Goal: Task Accomplishment & Management: Use online tool/utility

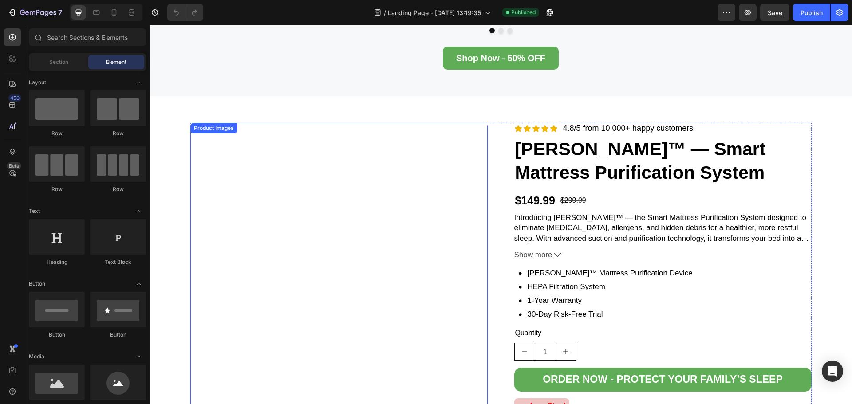
scroll to position [577, 0]
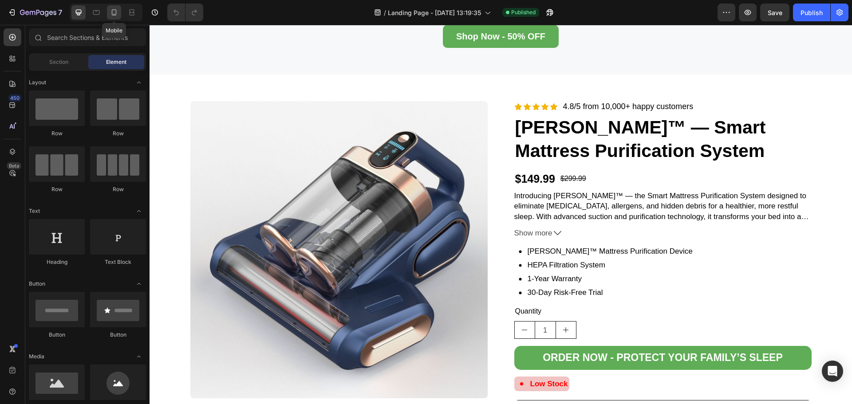
click at [110, 13] on icon at bounding box center [114, 12] width 9 height 9
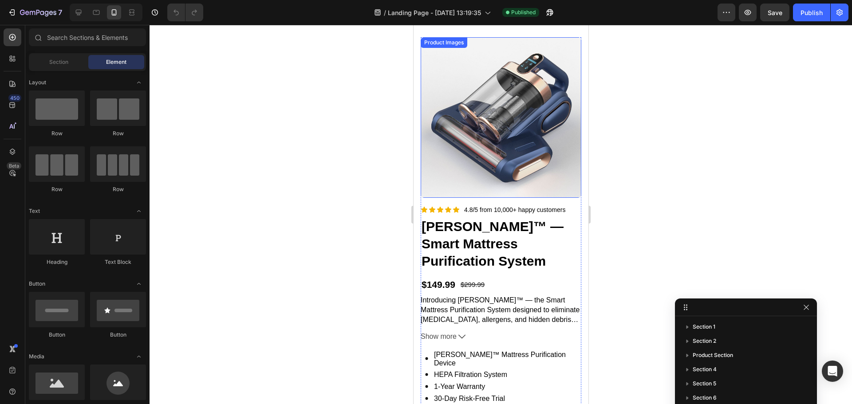
scroll to position [691, 0]
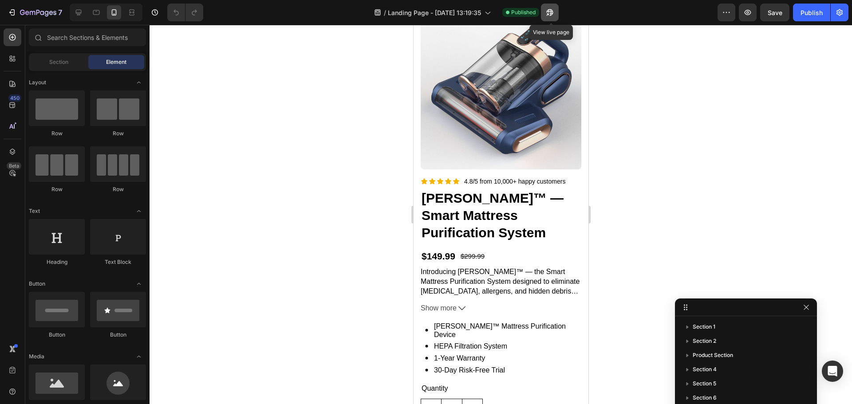
click at [554, 15] on icon "button" at bounding box center [549, 12] width 9 height 9
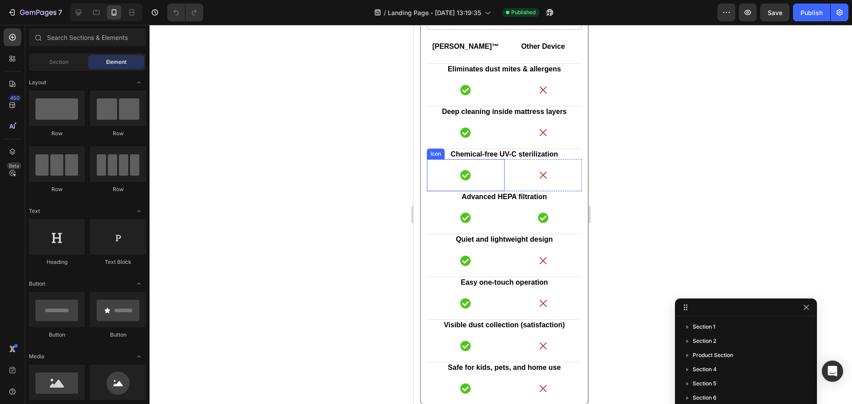
scroll to position [1490, 0]
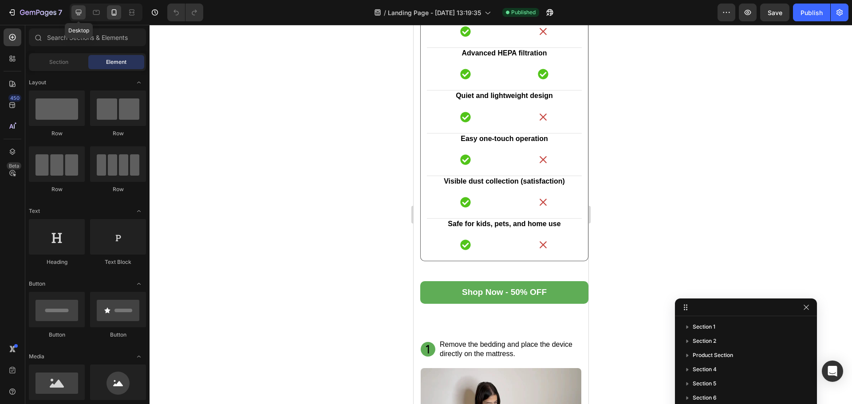
click at [81, 12] on icon at bounding box center [78, 12] width 9 height 9
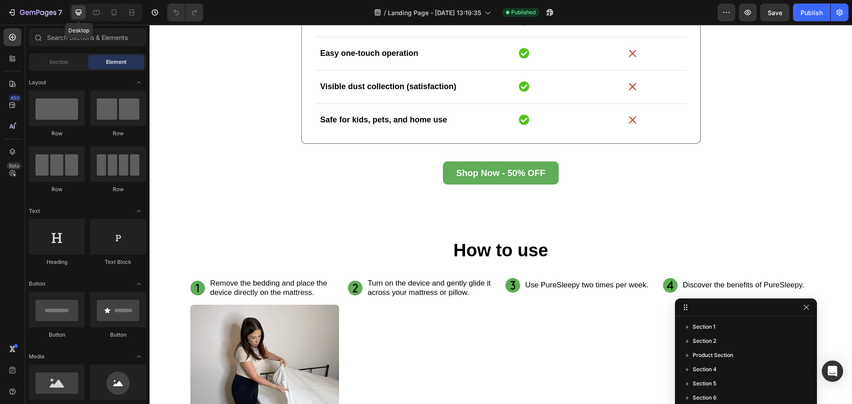
scroll to position [1472, 0]
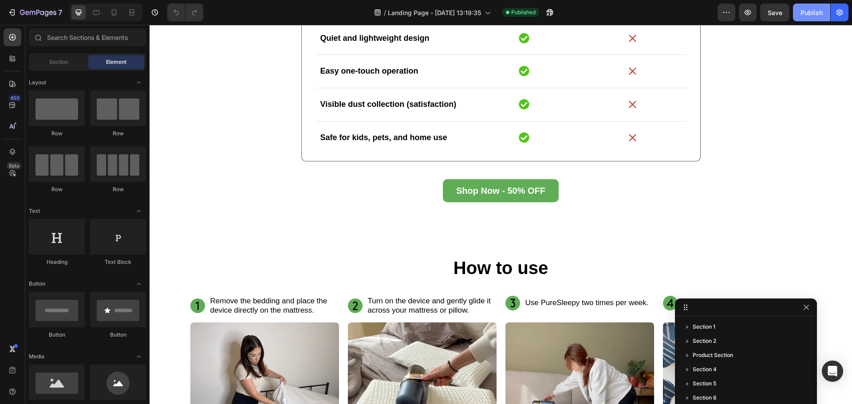
click at [809, 15] on div "Publish" at bounding box center [811, 12] width 22 height 9
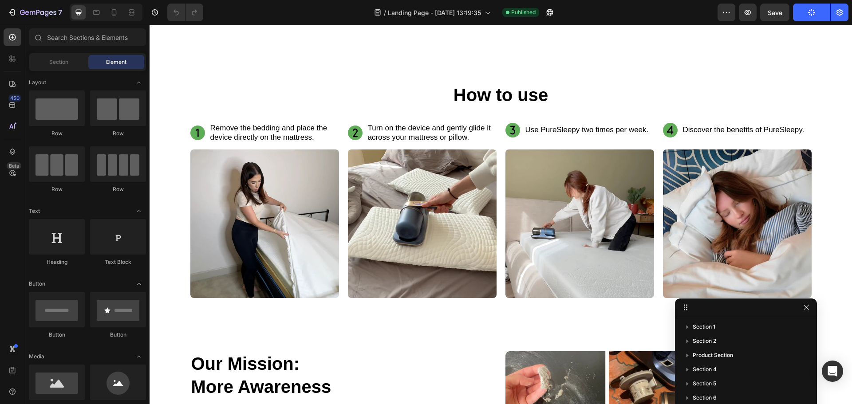
scroll to position [1694, 0]
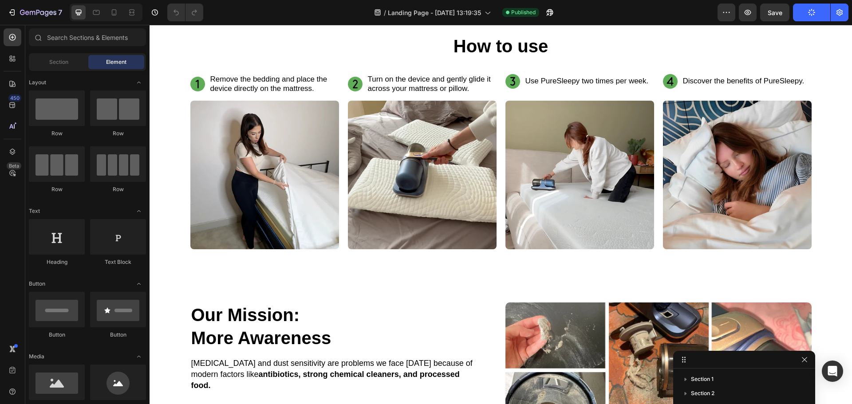
drag, startPoint x: 730, startPoint y: 311, endPoint x: 728, endPoint y: 425, distance: 114.0
click at [728, 0] on html "7 / Landing Page - [DATE] 13:19:35 Published Preview Save Publish 450 Beta Sect…" at bounding box center [426, 0] width 852 height 0
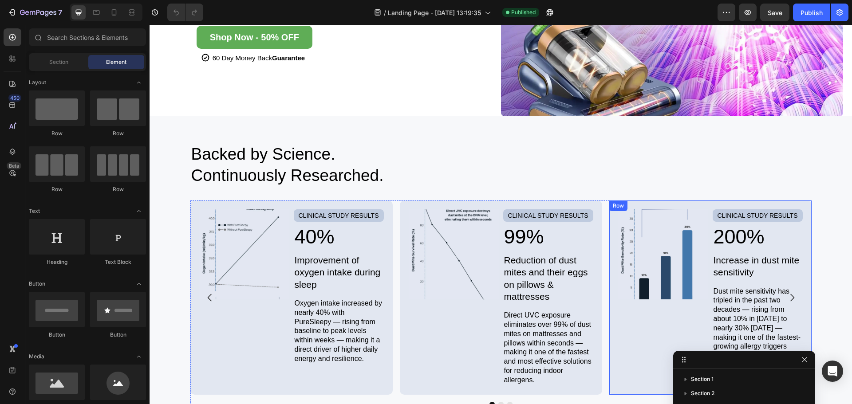
scroll to position [186, 0]
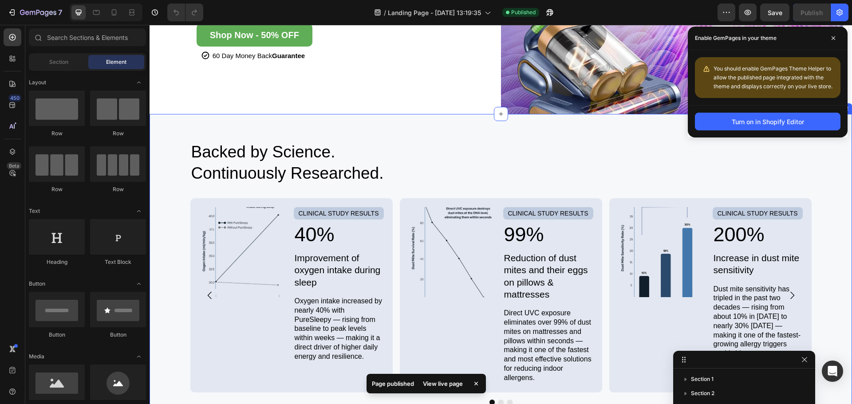
click at [547, 133] on div "Backed by Science. Continuously Researched. Heading Image CLINICAL STUDY RESULT…" at bounding box center [500, 291] width 702 height 354
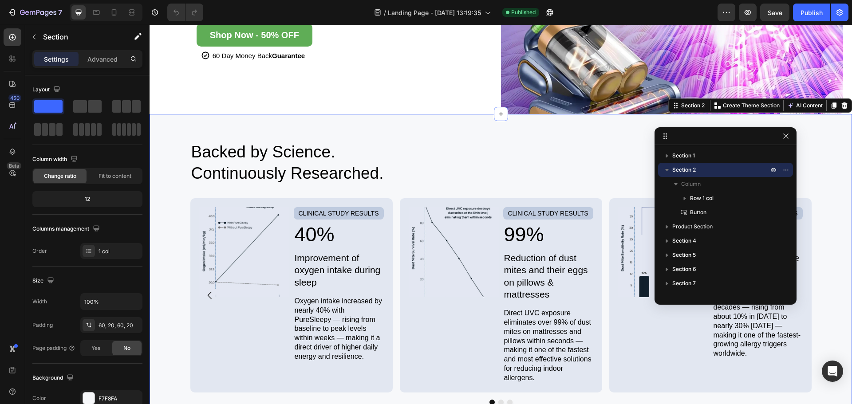
drag, startPoint x: 738, startPoint y: 367, endPoint x: 720, endPoint y: 140, distance: 227.8
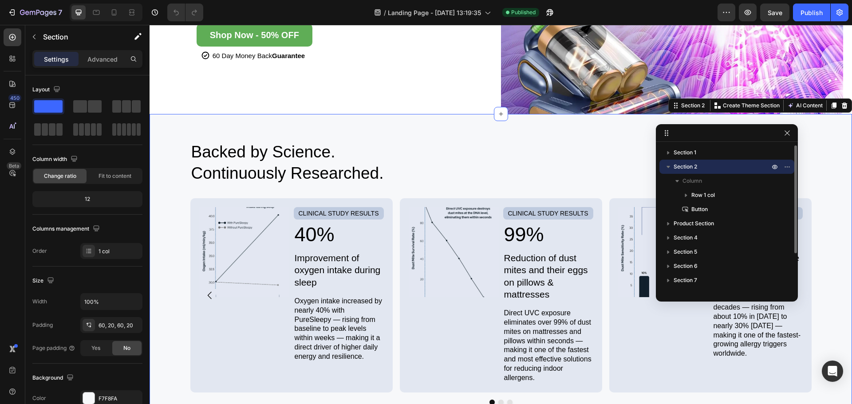
click at [668, 165] on icon "button" at bounding box center [668, 166] width 9 height 9
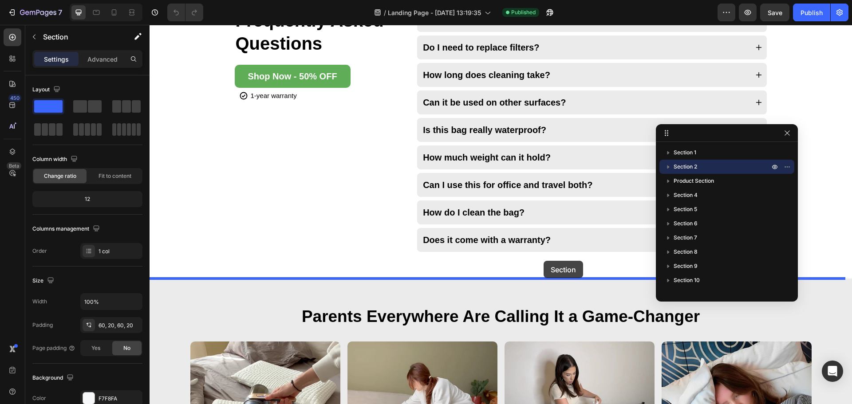
scroll to position [2439, 0]
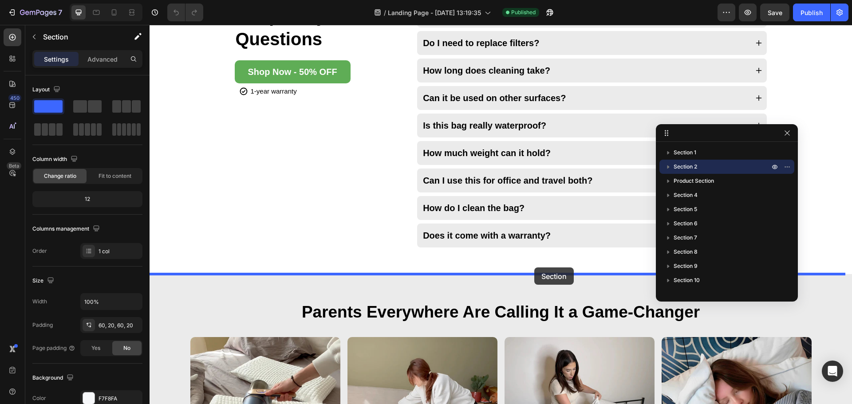
drag, startPoint x: 669, startPoint y: 103, endPoint x: 534, endPoint y: 267, distance: 213.0
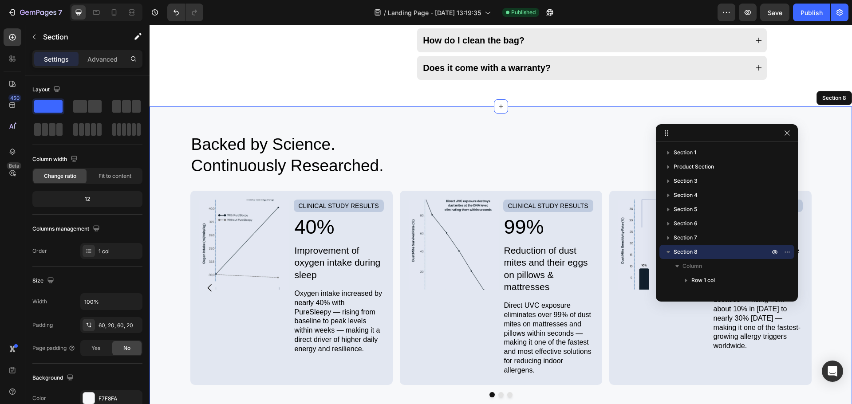
scroll to position [2218, 0]
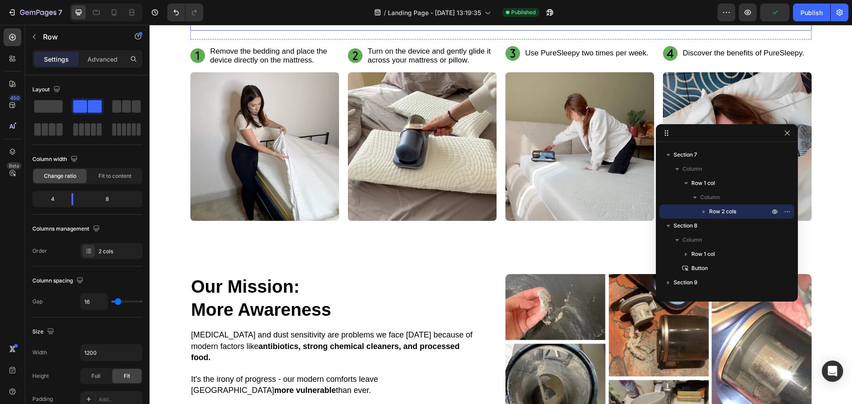
scroll to position [1109, 0]
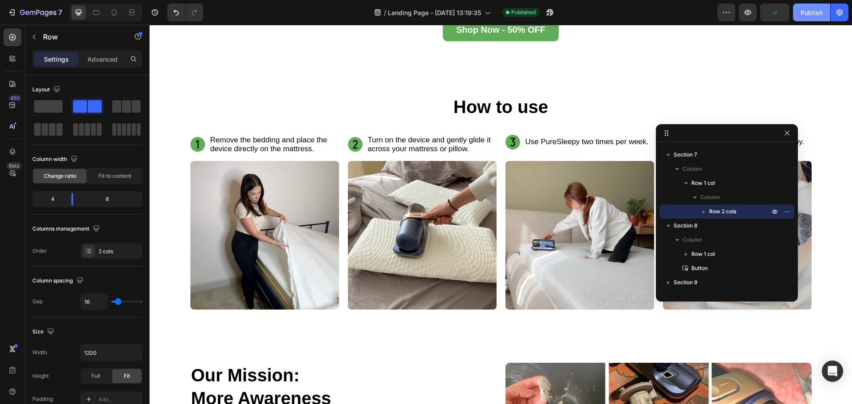
click at [813, 9] on div "Publish" at bounding box center [811, 12] width 22 height 9
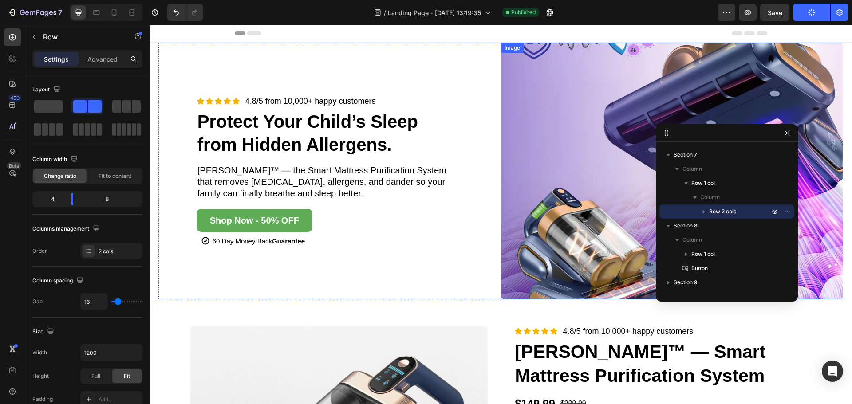
scroll to position [0, 0]
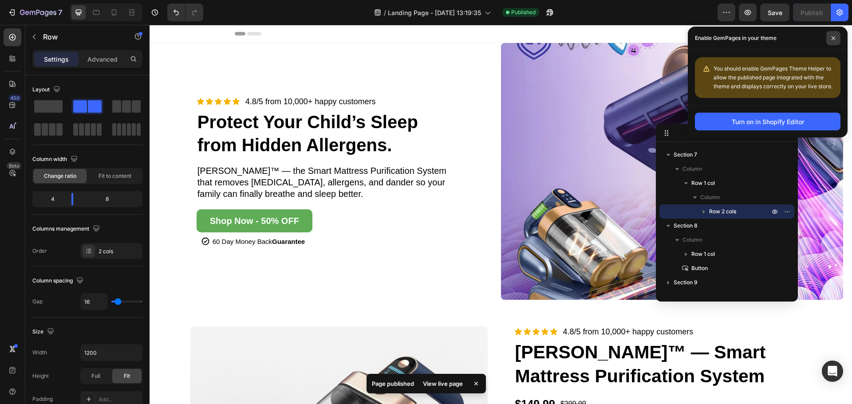
click at [838, 38] on span at bounding box center [833, 38] width 14 height 14
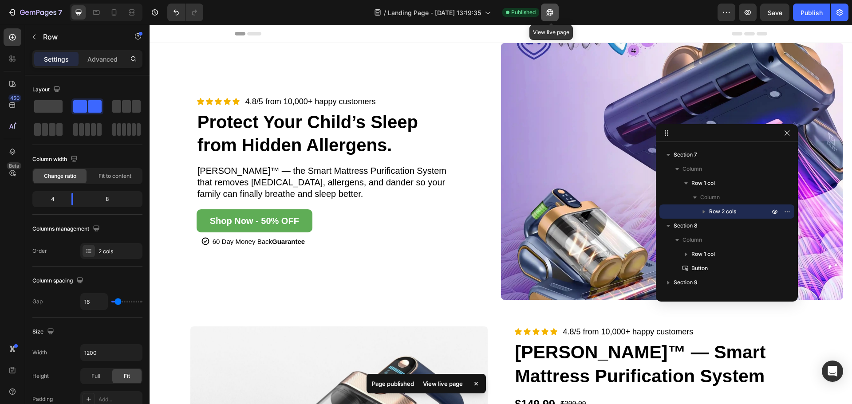
click at [548, 14] on icon "button" at bounding box center [547, 14] width 2 height 2
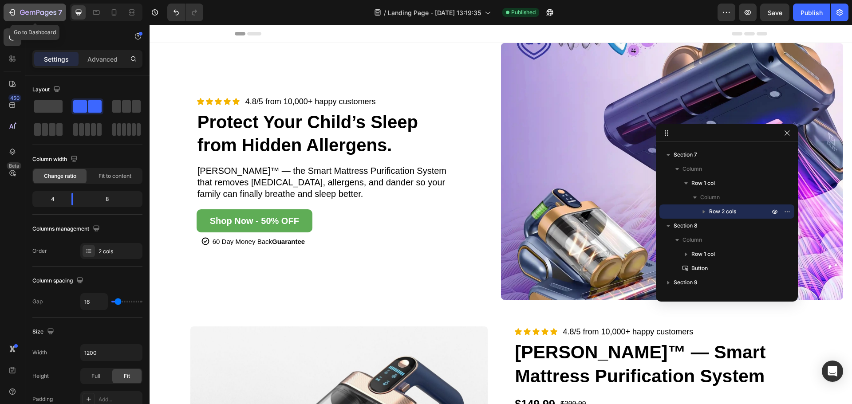
click at [11, 10] on icon "button" at bounding box center [12, 12] width 9 height 9
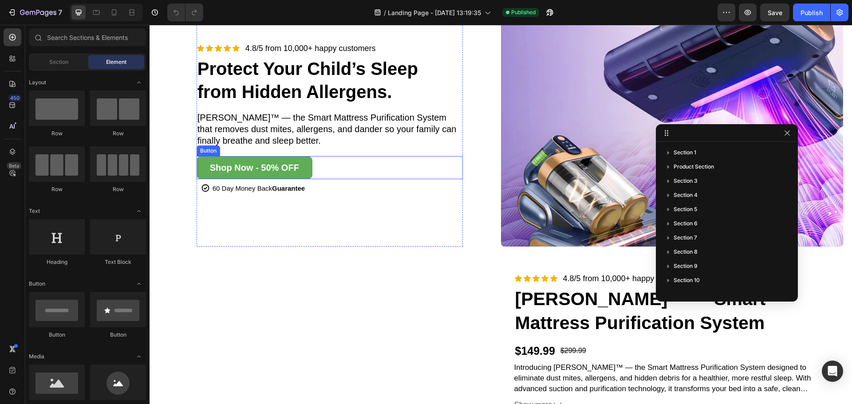
scroll to position [89, 0]
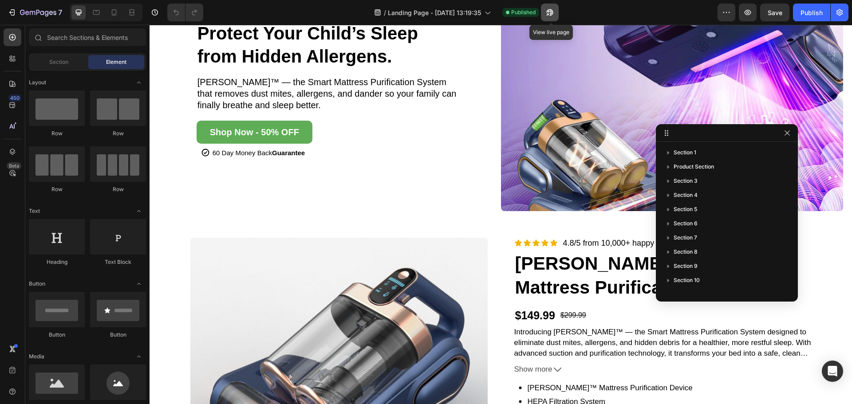
click at [545, 8] on button "button" at bounding box center [550, 13] width 18 height 18
click at [110, 10] on icon at bounding box center [114, 12] width 9 height 9
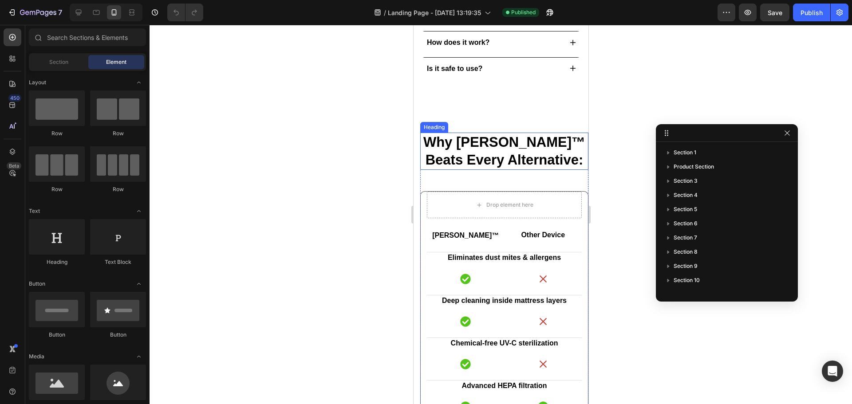
scroll to position [976, 0]
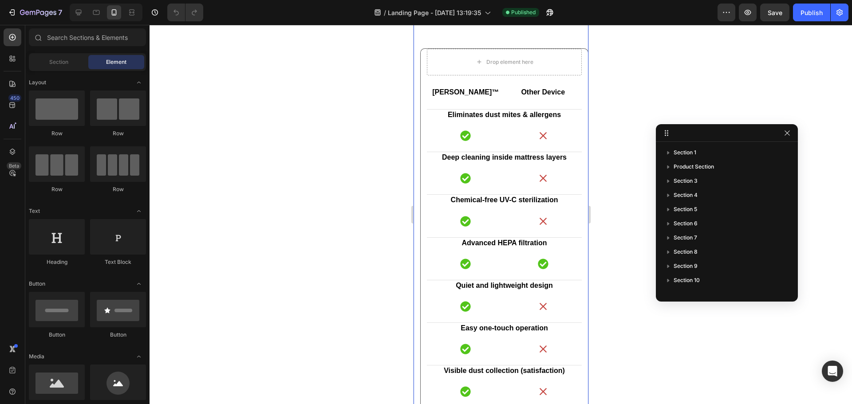
click at [417, 59] on div "Why Jayen Aera™ Beats Every Alternative: Heading Drop element here Jayen Aera™ …" at bounding box center [500, 232] width 175 height 557
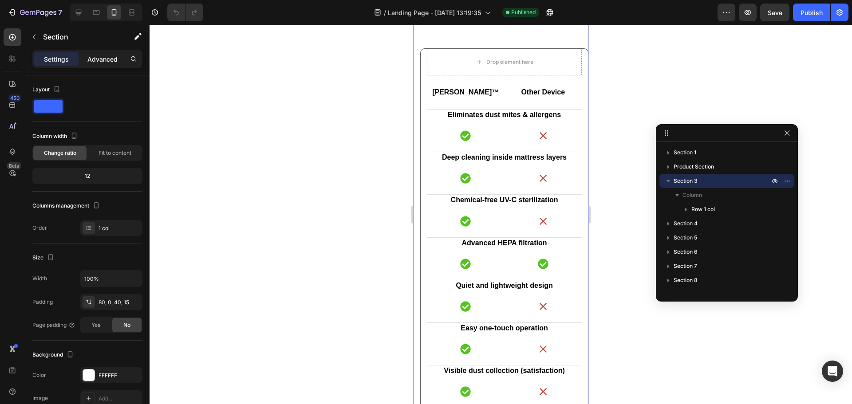
click at [103, 59] on p "Advanced" at bounding box center [102, 59] width 30 height 9
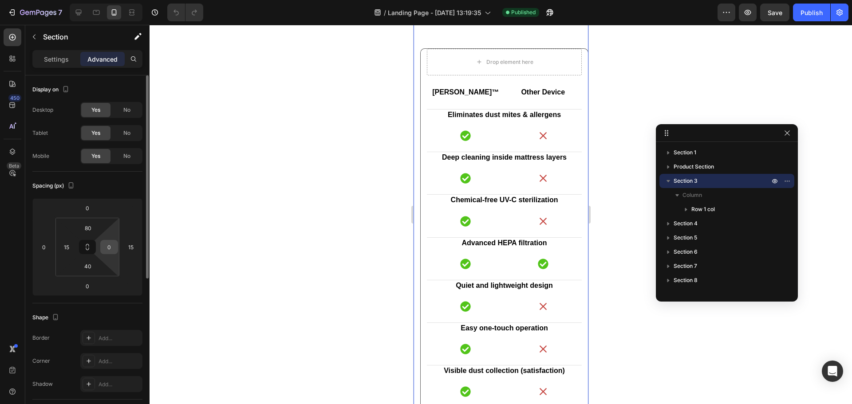
click at [110, 242] on input "0" at bounding box center [108, 246] width 13 height 13
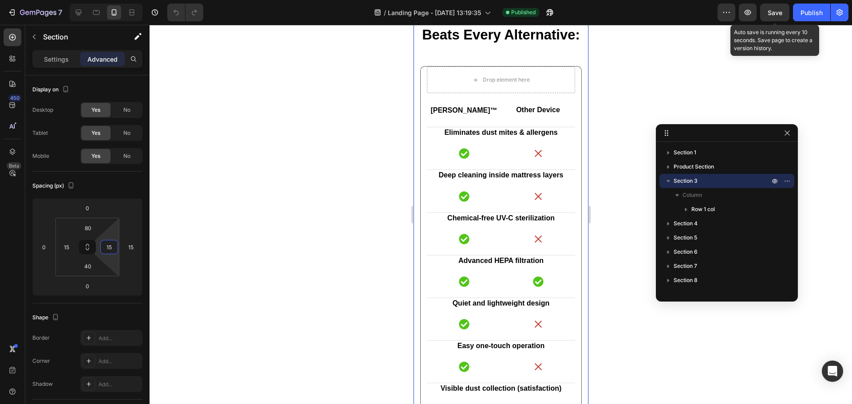
type input "15"
click at [781, 13] on button "Save" at bounding box center [774, 13] width 29 height 18
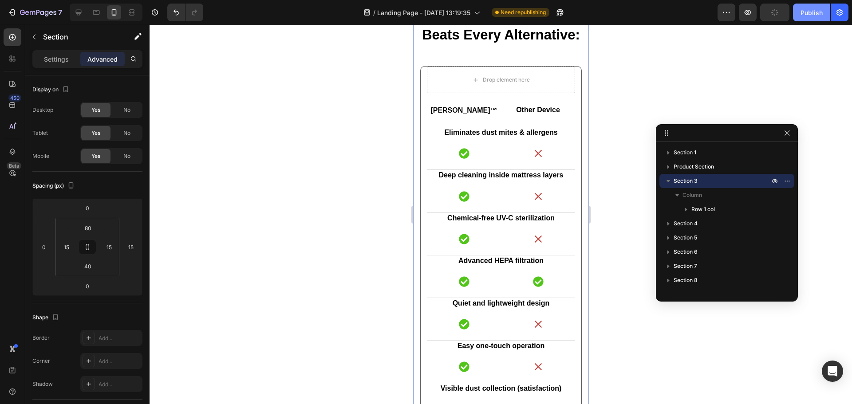
click at [817, 13] on div "Publish" at bounding box center [811, 12] width 22 height 9
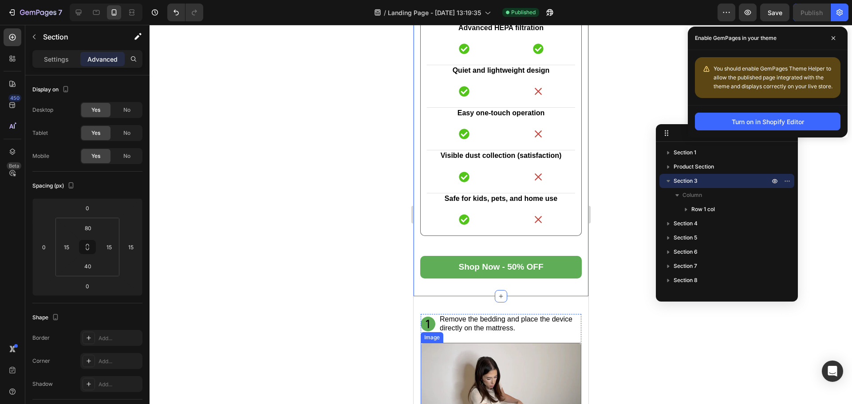
scroll to position [1242, 0]
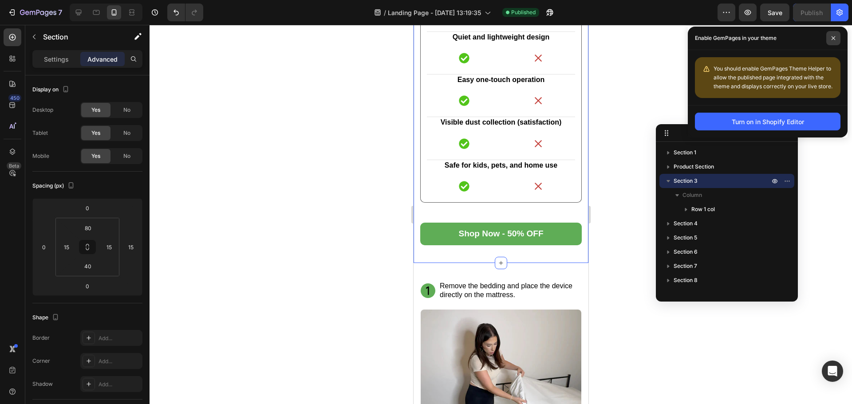
click at [832, 37] on icon at bounding box center [833, 38] width 4 height 4
